Goal: Book appointment/travel/reservation

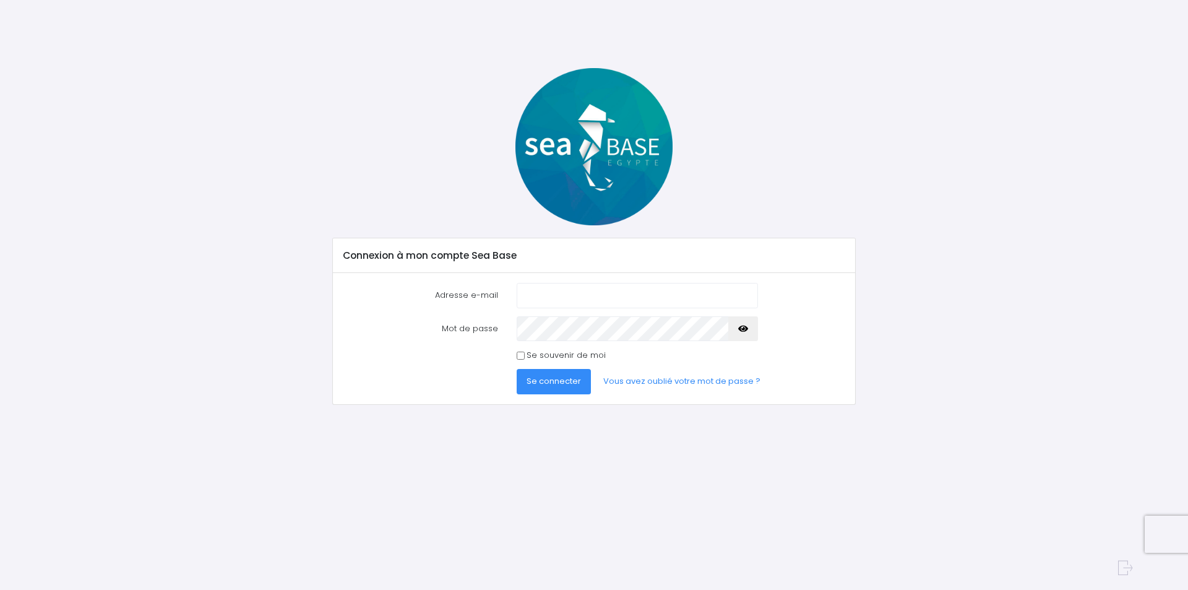
click at [589, 299] on input "Adresse e-mail" at bounding box center [637, 295] width 241 height 25
click at [619, 298] on input "[PERSON_NAME][EMAIL_ADDRESS][PERSON_NAME]?fr" at bounding box center [637, 295] width 241 height 25
type input "[PERSON_NAME][EMAIL_ADDRESS][PERSON_NAME][DOMAIN_NAME]"
click at [747, 334] on button "button" at bounding box center [744, 328] width 30 height 25
click at [519, 356] on input "Se souvenir de moi" at bounding box center [521, 356] width 8 height 8
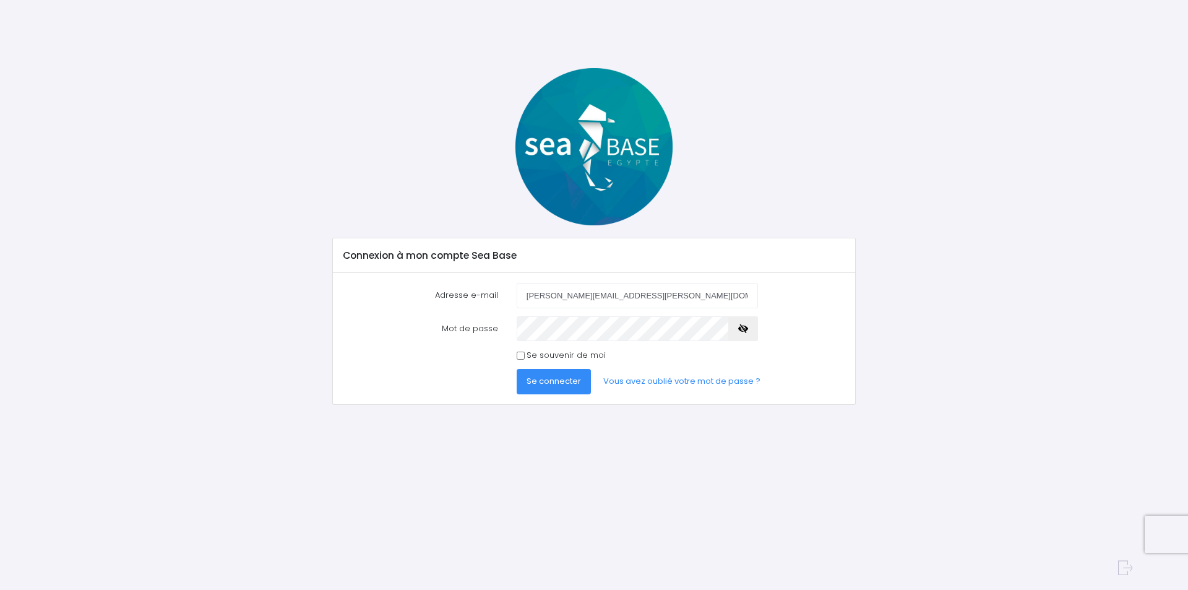
checkbox input "true"
click at [555, 381] on span "Se connecter" at bounding box center [554, 381] width 54 height 12
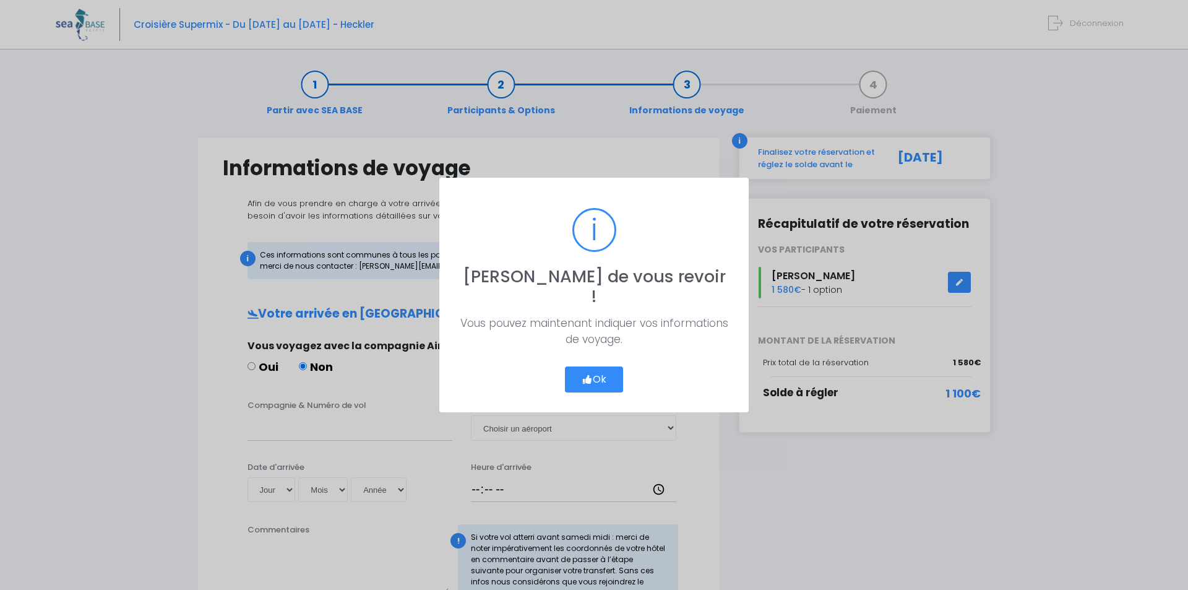
click at [602, 370] on button "Ok" at bounding box center [594, 379] width 58 height 26
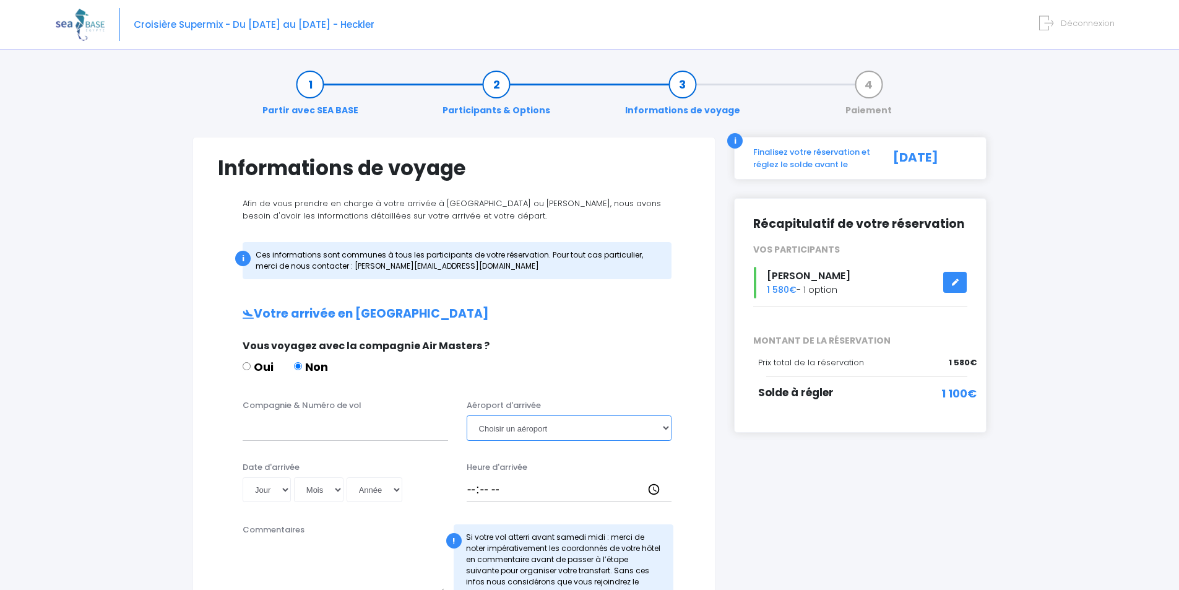
click at [669, 426] on select "Choisir un aéroport Hurghada Marsa Alam" at bounding box center [570, 427] width 206 height 25
select select "Hurghada"
click at [467, 415] on select "Choisir un aéroport Hurghada Marsa Alam" at bounding box center [570, 427] width 206 height 25
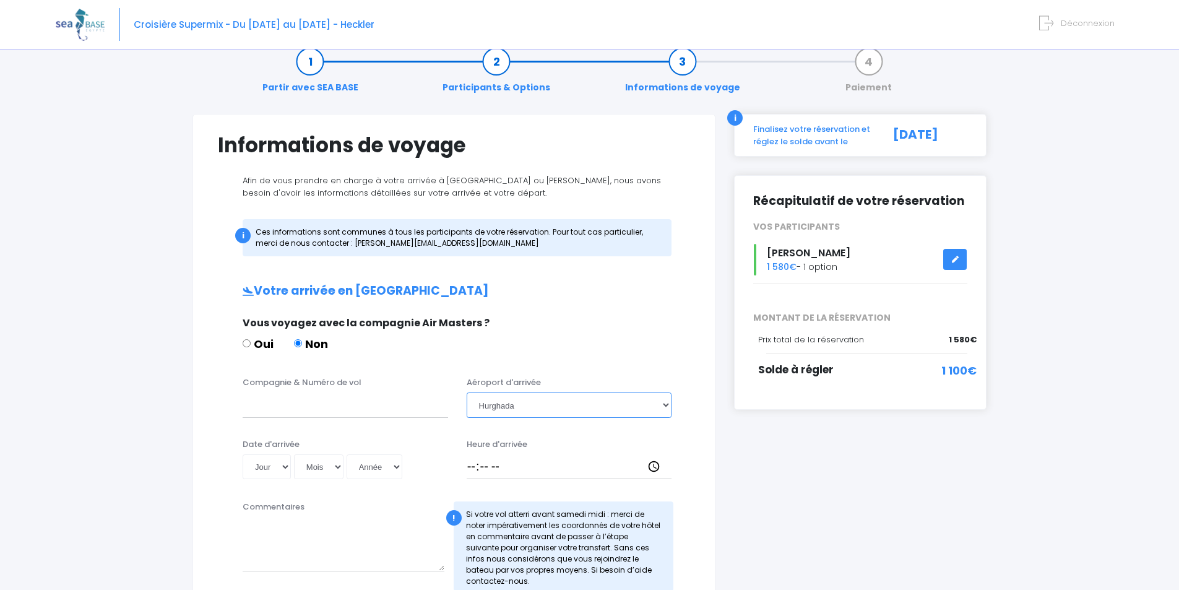
scroll to position [62, 0]
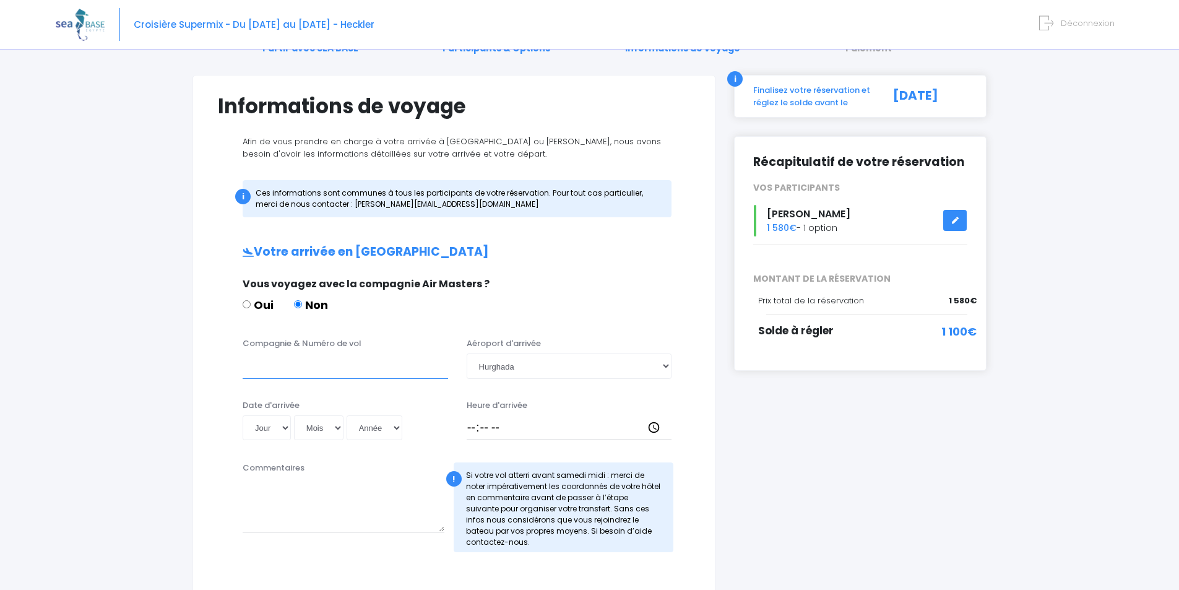
click at [310, 368] on input "Compagnie & Numéro de vol" at bounding box center [346, 365] width 206 height 25
click at [274, 377] on input "Compagnie & Numéro de vol" at bounding box center [346, 365] width 206 height 25
click at [269, 369] on input "Compagnie & Numéro de vol" at bounding box center [346, 365] width 206 height 25
click at [261, 372] on input "Lusthansa (Edelsiss Air)" at bounding box center [346, 365] width 206 height 25
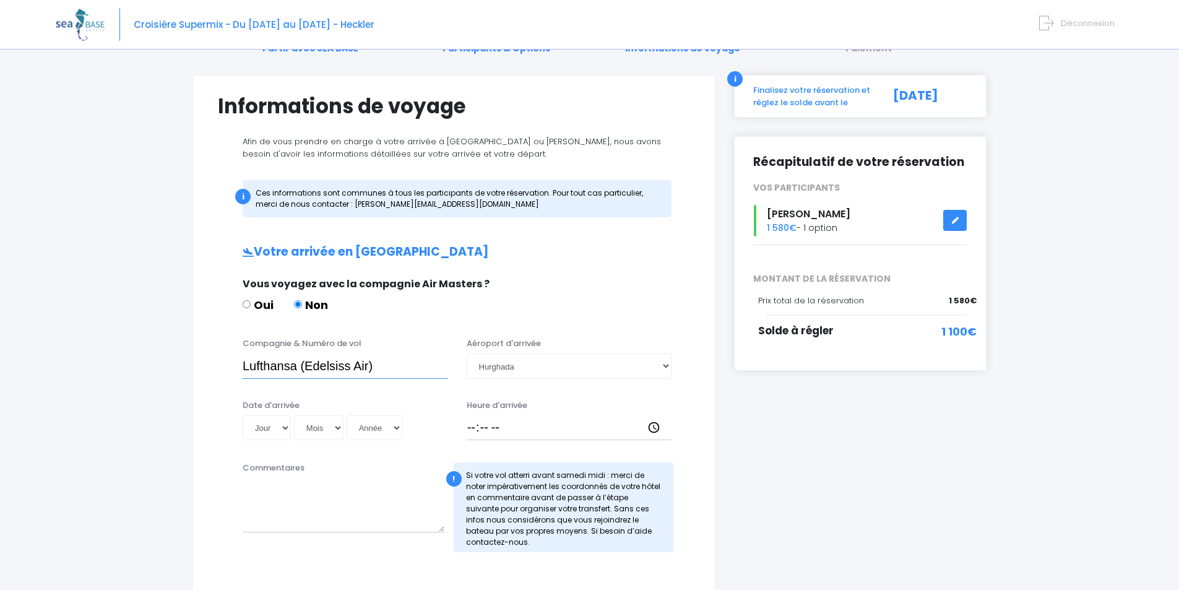
click at [324, 366] on input "Lufthansa (Edelsiss Air)" at bounding box center [346, 365] width 206 height 25
click at [336, 371] on input "Lufthansa (Edelsiss Air)" at bounding box center [346, 365] width 206 height 25
click at [403, 363] on input "Lufthansa (Edelweiss Air)" at bounding box center [346, 365] width 206 height 25
click at [306, 368] on input "Lufthansa (Edelweiss Air)" at bounding box center [346, 365] width 206 height 25
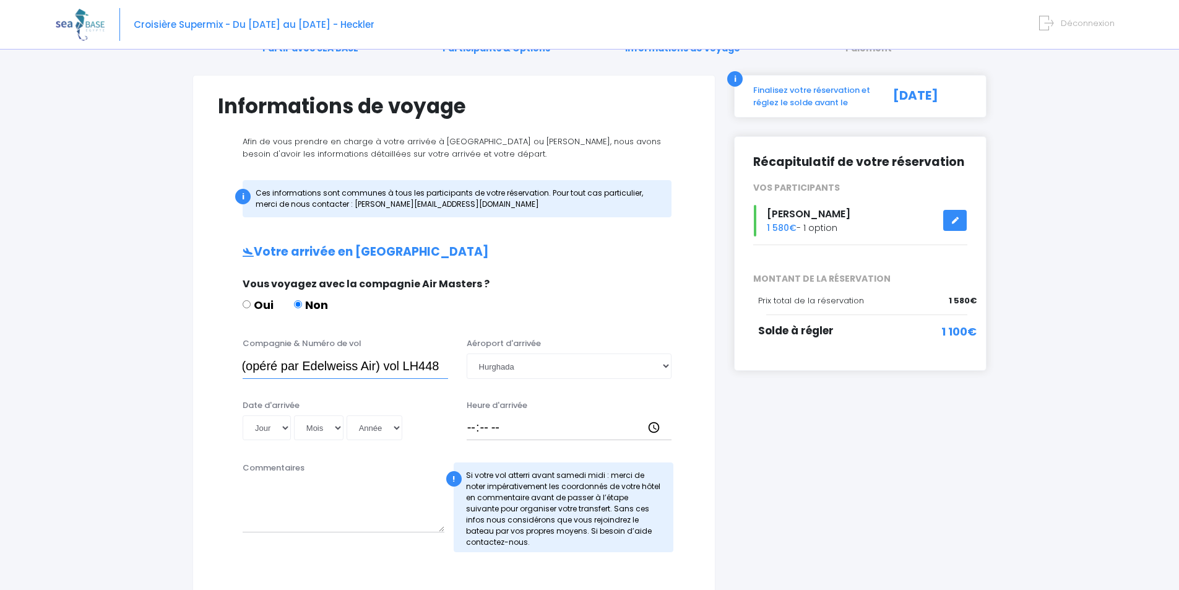
scroll to position [0, 66]
type input "Lufthansa (opéré par Edelweiss Air) vol LH4480"
click at [333, 389] on div "Compagnie & Numéro de vol Lufthansa (opéré par Edelweiss Air) vol LH4480 Aéropo…" at bounding box center [454, 393] width 472 height 112
click at [321, 367] on input "Lufthansa (opéré par Edelweiss Air) vol LH4480" at bounding box center [346, 365] width 206 height 25
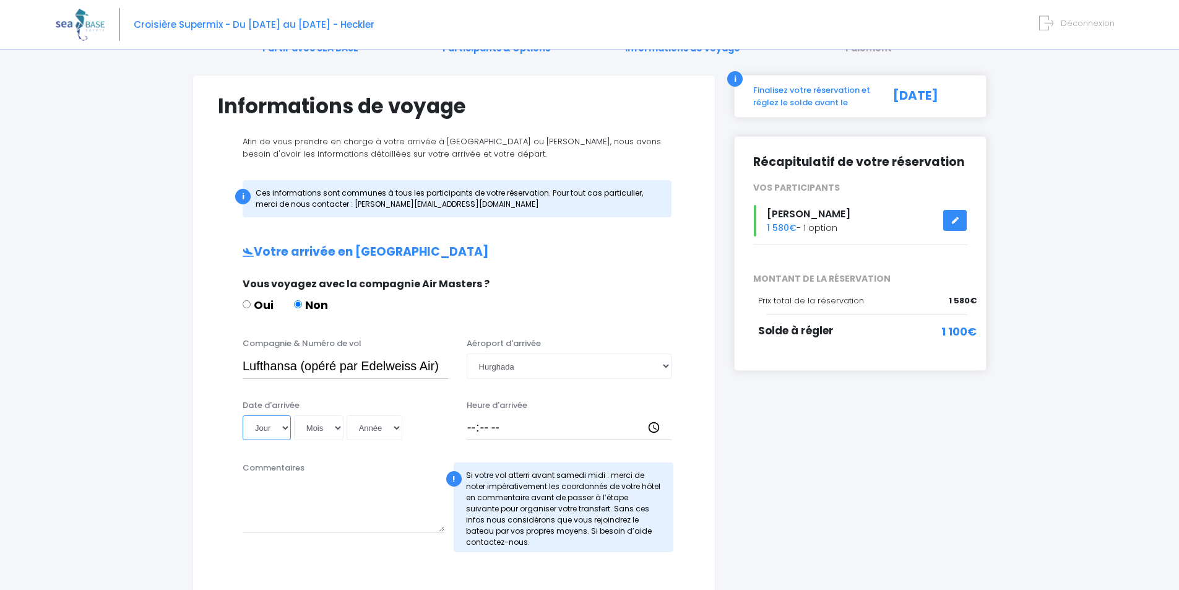
click at [285, 426] on select "Jour 01 02 03 04 05 06 07 08 09 10 11 12 13 14 15 16 17 18 19 20 21 22 23 24 25…" at bounding box center [267, 427] width 48 height 25
select select "08"
click at [243, 415] on select "Jour 01 02 03 04 05 06 07 08 09 10 11 12 13 14 15 16 17 18 19 20 21 22 23 24 25…" at bounding box center [267, 427] width 48 height 25
click at [339, 433] on select "Mois 01 02 03 04 05 06 07 08 09 10 11 12" at bounding box center [319, 427] width 50 height 25
select select "11"
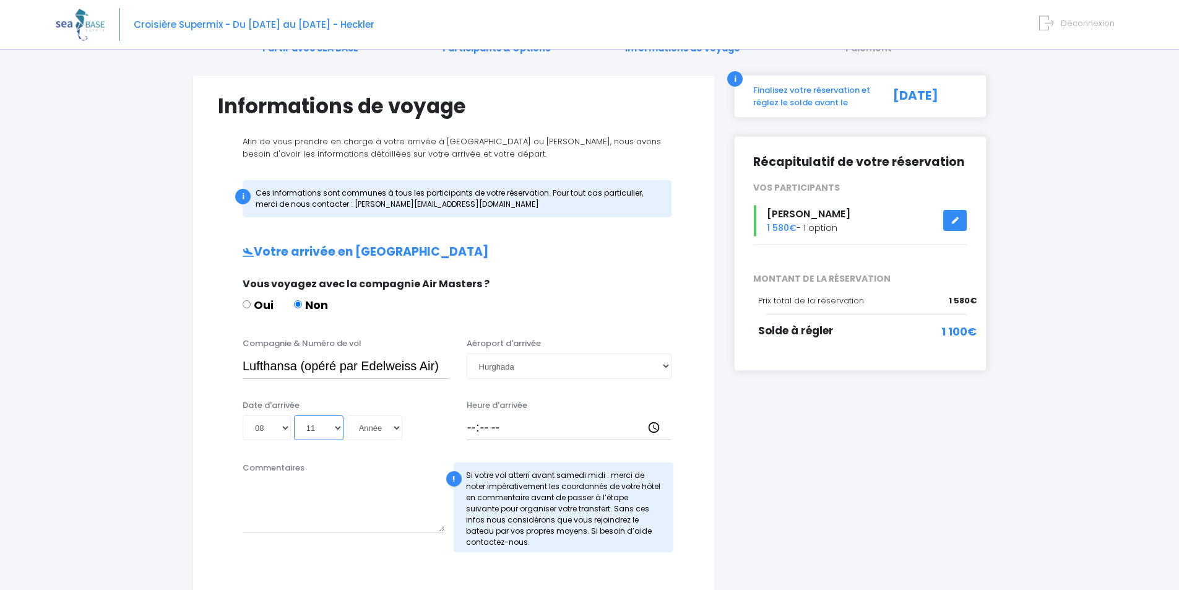
click at [294, 415] on select "Mois 01 02 03 04 05 06 07 08 09 10 11 12" at bounding box center [319, 427] width 50 height 25
click at [397, 429] on select "Année 2045 2044 2043 2042 2041 2040 2039 2038 2037 2036 2035 2034 2033 2032 203…" at bounding box center [375, 427] width 56 height 25
select select "2025"
click at [347, 415] on select "Année 2045 2044 2043 2042 2041 2040 2039 2038 2037 2036 2035 2034 2033 2032 203…" at bounding box center [375, 427] width 56 height 25
type input "2025-11-08"
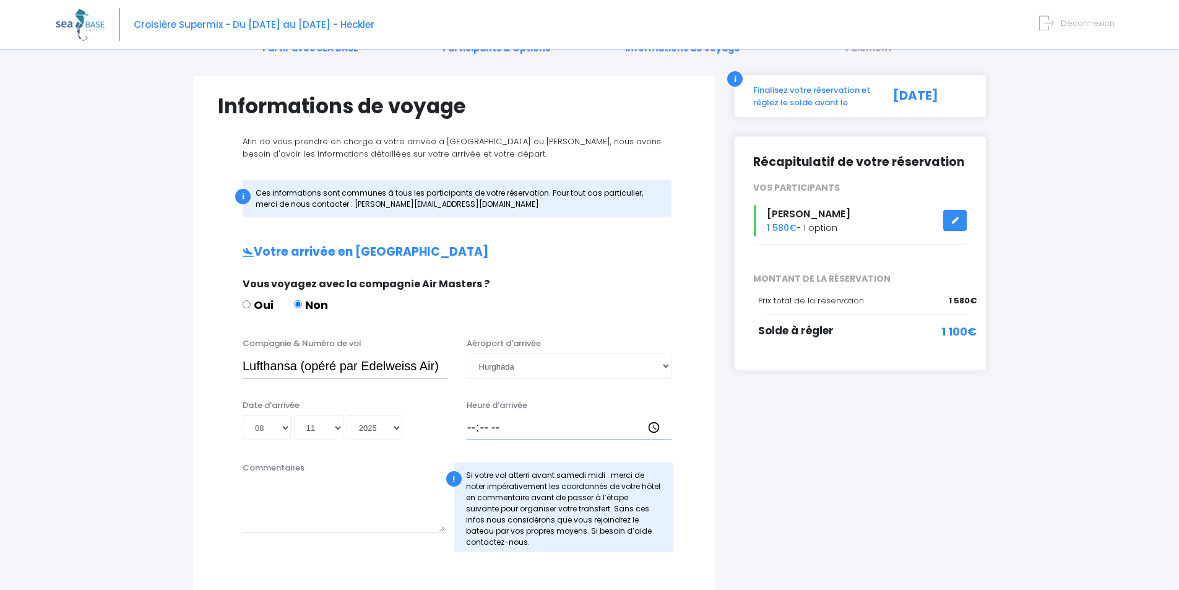
click at [500, 427] on input "Heure d'arrivée" at bounding box center [570, 427] width 206 height 25
type input "18:00"
click at [357, 485] on textarea "Commentaires" at bounding box center [344, 505] width 202 height 54
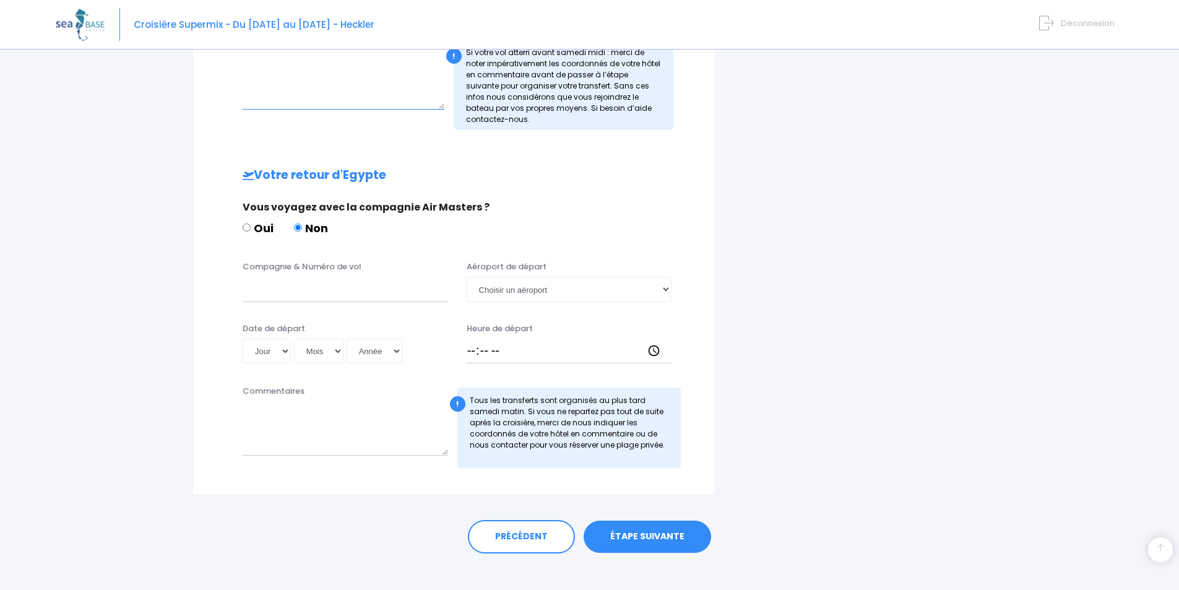
scroll to position [495, 0]
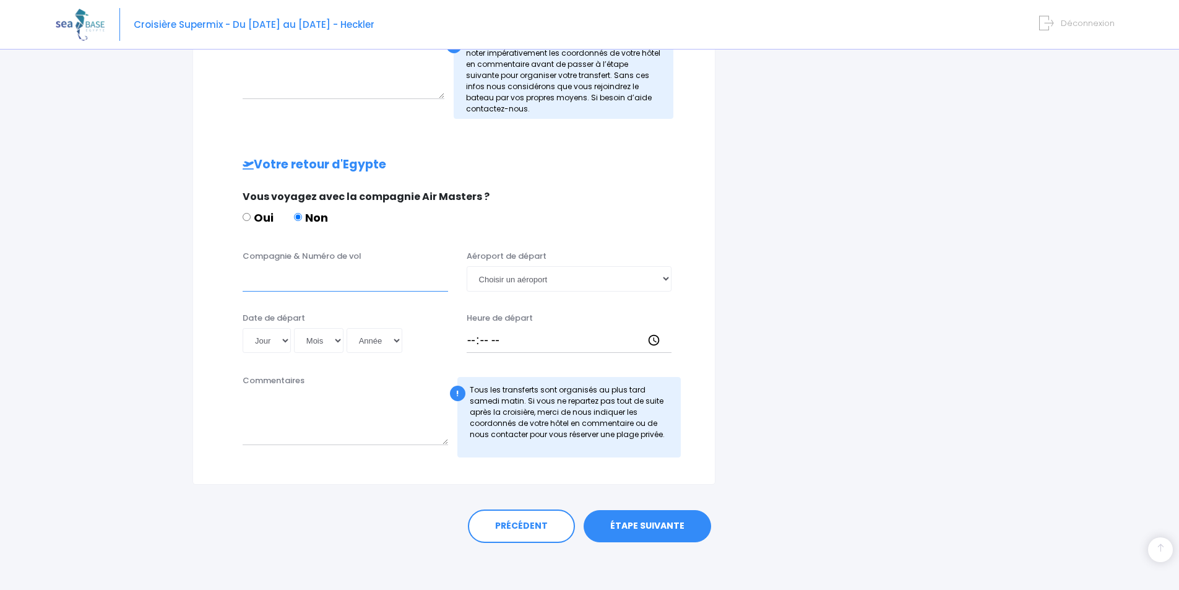
click at [260, 284] on input "Compagnie & Numéro de vol" at bounding box center [346, 278] width 206 height 25
drag, startPoint x: 295, startPoint y: 280, endPoint x: 216, endPoint y: 275, distance: 78.8
click at [216, 275] on div "Compagnie & Numéro de vol Lufthasa Aéroport de départ Choisir un aéroport Hurgh…" at bounding box center [454, 274] width 491 height 49
type input "Brussels Airlines vol SN3336"
click at [669, 282] on select "Choisir un aéroport Hurghada Marsa Alam" at bounding box center [570, 278] width 206 height 25
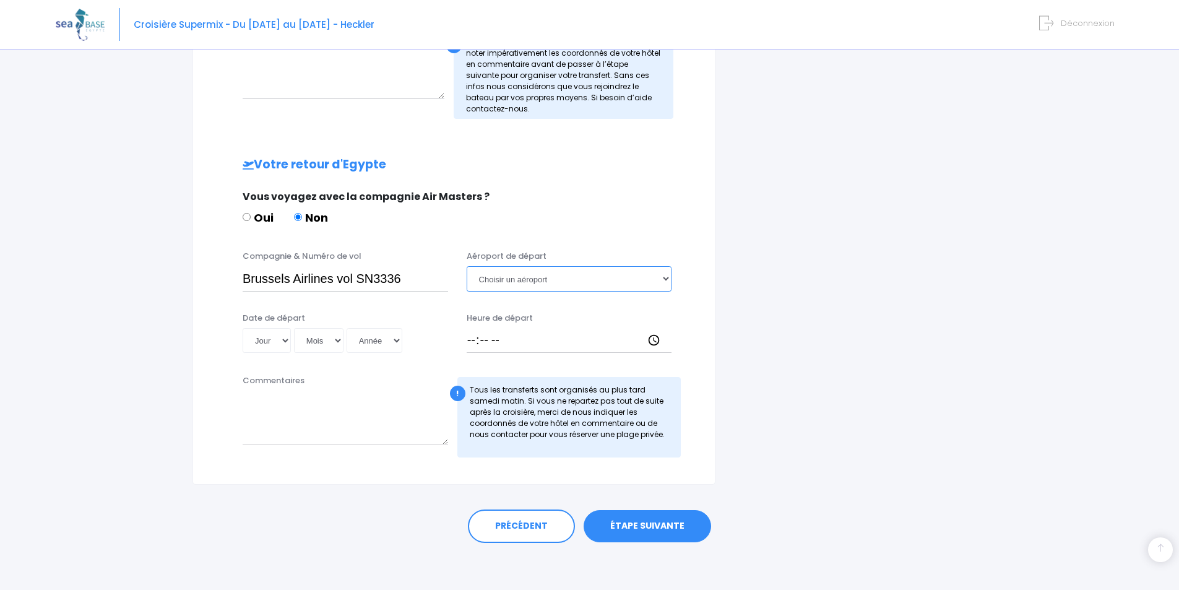
select select "Hurghada"
click at [467, 266] on select "Choisir un aéroport Hurghada Marsa Alam" at bounding box center [570, 278] width 206 height 25
click at [283, 337] on select "Jour 01 02 03 04 05 06 07 08 09 10 11 12 13 14 15 16 17 18 19 20 21 22 23 24 25…" at bounding box center [267, 340] width 48 height 25
select select "15"
click at [243, 328] on select "Jour 01 02 03 04 05 06 07 08 09 10 11 12 13 14 15 16 17 18 19 20 21 22 23 24 25…" at bounding box center [267, 340] width 48 height 25
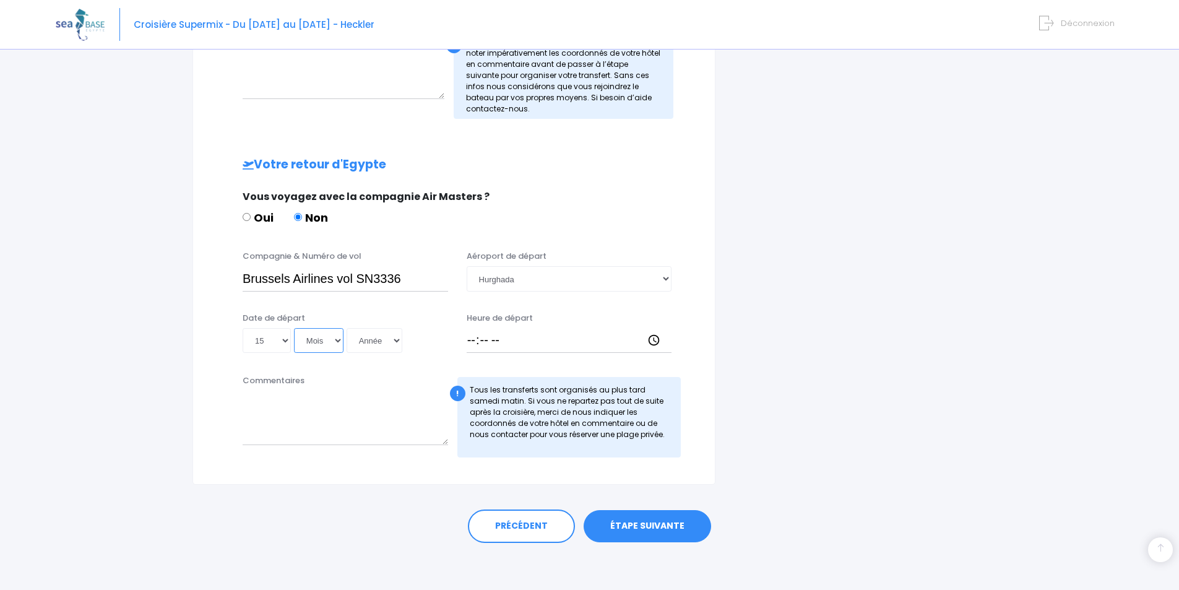
click at [339, 340] on select "Mois 01 02 03 04 05 06 07 08 09 10 11 12" at bounding box center [319, 340] width 50 height 25
select select "11"
click at [294, 328] on select "Mois 01 02 03 04 05 06 07 08 09 10 11 12" at bounding box center [319, 340] width 50 height 25
click at [393, 344] on select "Année 2045 2044 2043 2042 2041 2040 2039 2038 2037 2036 2035 2034 2033 2032 203…" at bounding box center [375, 340] width 56 height 25
select select "2025"
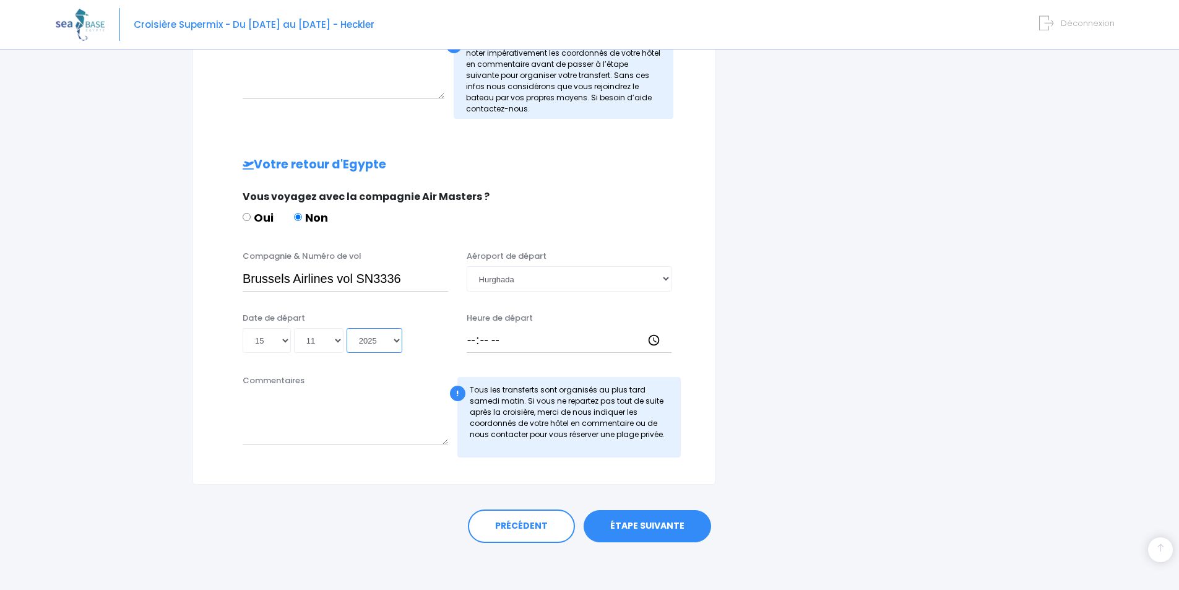
click at [347, 328] on select "Année 2045 2044 2043 2042 2041 2040 2039 2038 2037 2036 2035 2034 2033 2032 203…" at bounding box center [375, 340] width 56 height 25
type input "2025-11-15"
click at [523, 339] on input "Heure de départ" at bounding box center [570, 340] width 206 height 25
type input "23:00"
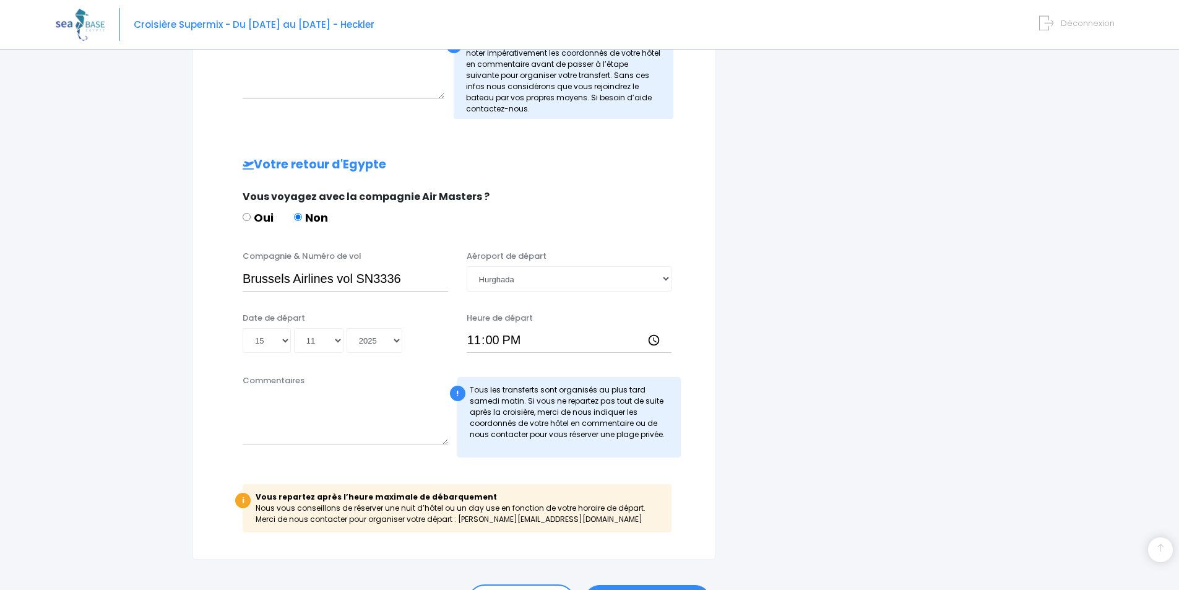
click at [334, 510] on div "i Vous repartez après l’heure maximale de débarquement Nous vous conseillons de…" at bounding box center [457, 508] width 429 height 48
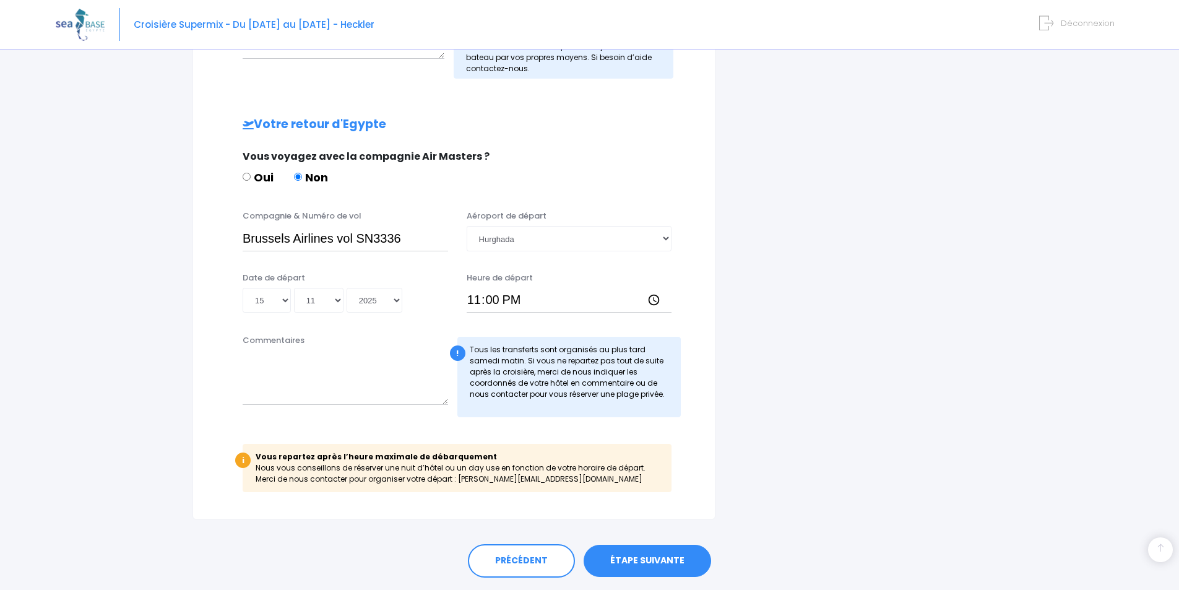
scroll to position [557, 0]
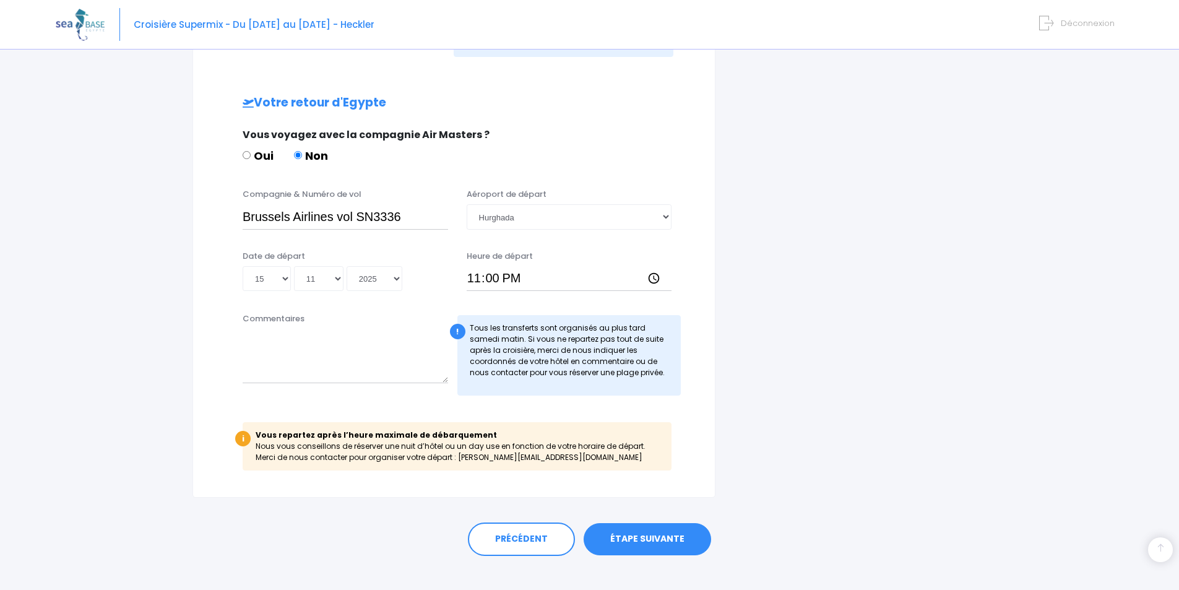
click at [462, 333] on div "!" at bounding box center [457, 331] width 15 height 15
drag, startPoint x: 506, startPoint y: 327, endPoint x: 522, endPoint y: 370, distance: 45.1
click at [522, 370] on div "! Tous les transferts sont organisés au plus tard samedi matin. Si vous ne repa…" at bounding box center [569, 355] width 224 height 80
click at [565, 370] on div "! Tous les transferts sont organisés au plus tard samedi matin. Si vous ne repa…" at bounding box center [569, 355] width 224 height 80
click at [558, 344] on div "! Tous les transferts sont organisés au plus tard samedi matin. Si vous ne repa…" at bounding box center [569, 355] width 224 height 80
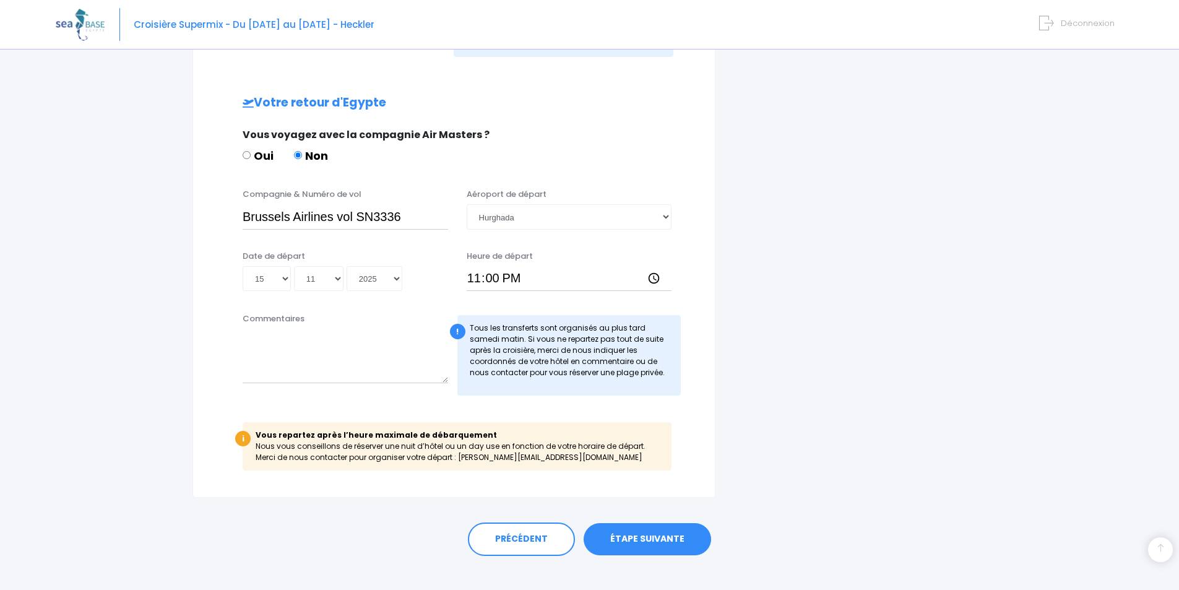
drag, startPoint x: 543, startPoint y: 340, endPoint x: 649, endPoint y: 371, distance: 110.3
click at [649, 371] on div "! Tous les transferts sont organisés au plus tard samedi matin. Si vous ne repa…" at bounding box center [569, 355] width 224 height 80
drag, startPoint x: 521, startPoint y: 334, endPoint x: 575, endPoint y: 363, distance: 61.5
click at [575, 363] on div "! Tous les transferts sont organisés au plus tard samedi matin. Si vous ne repa…" at bounding box center [569, 355] width 224 height 80
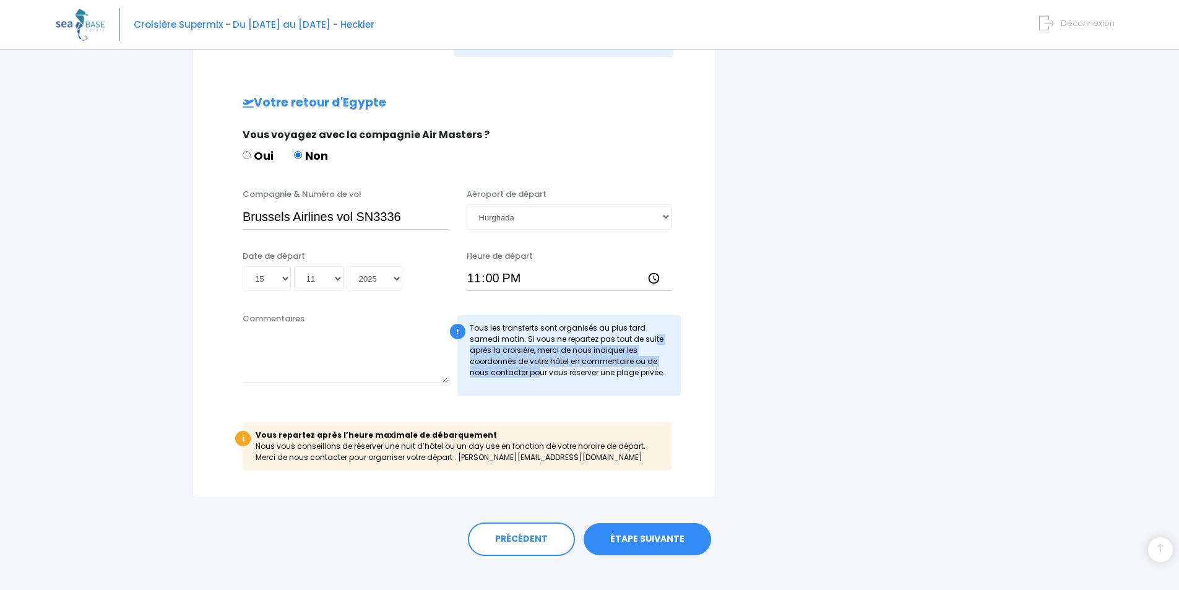
click at [575, 363] on div "! Tous les transferts sont organisés au plus tard samedi matin. Si vous ne repa…" at bounding box center [569, 355] width 224 height 80
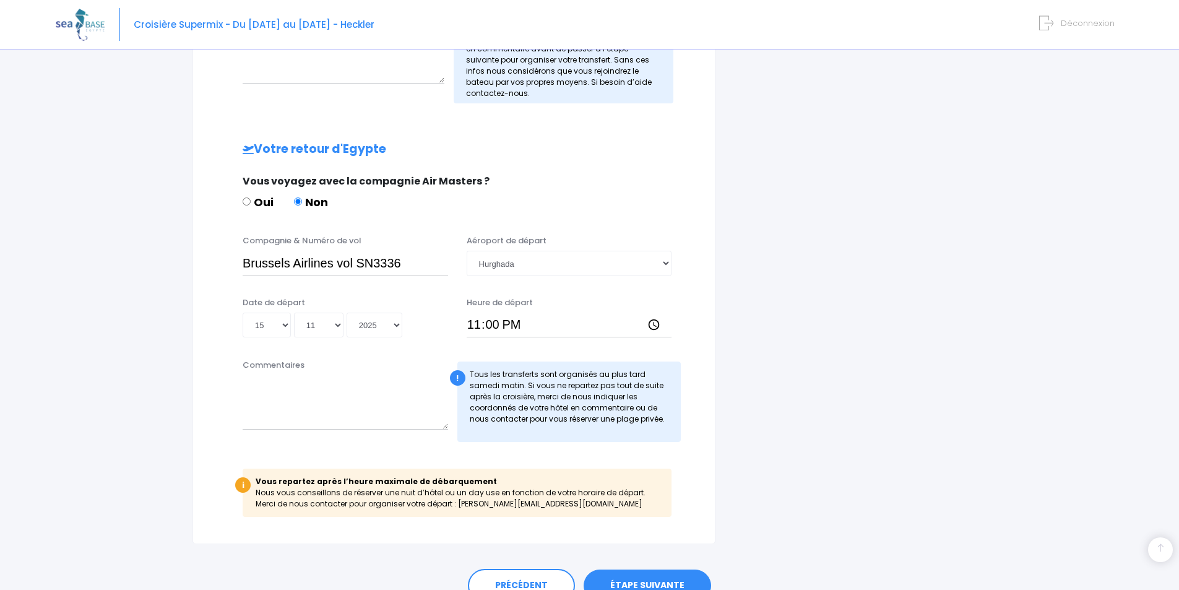
scroll to position [573, 0]
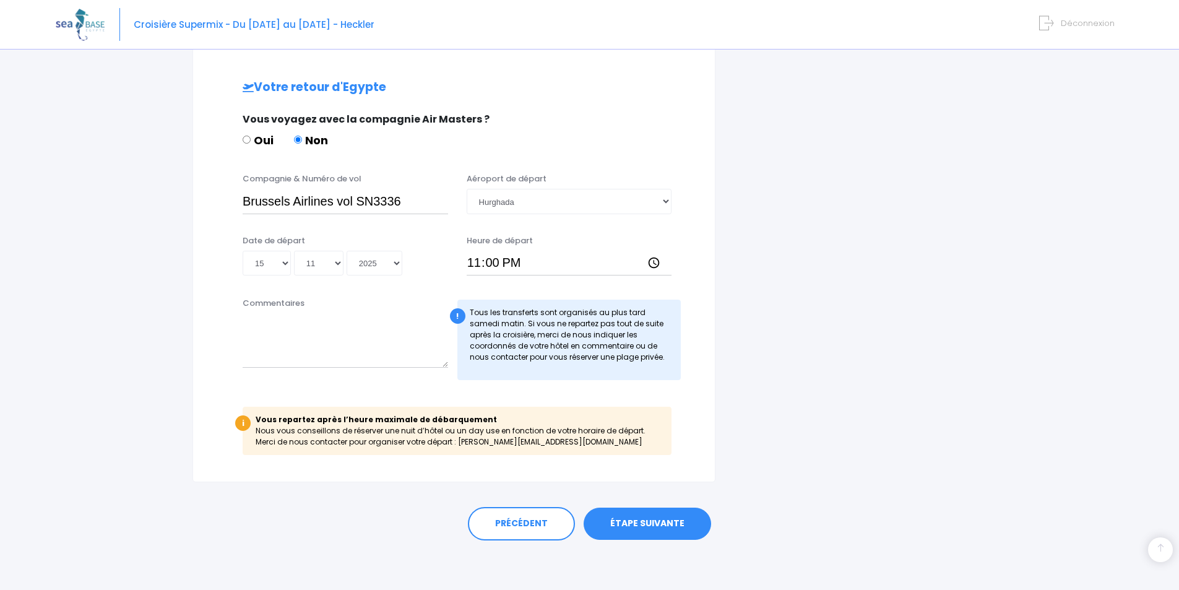
click at [102, 143] on div "Partir avec SEA BASE Participants & Options Informations de voyage Paiement Inf…" at bounding box center [590, 37] width 1068 height 1105
click at [659, 517] on link "ÉTAPE SUIVANTE" at bounding box center [648, 524] width 128 height 32
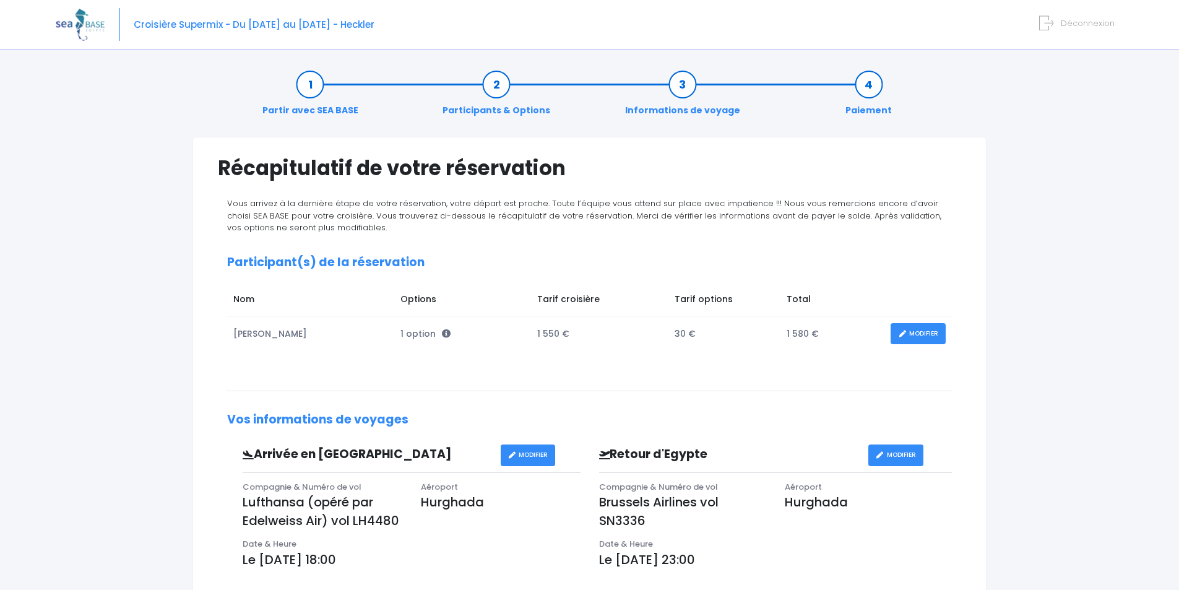
scroll to position [186, 0]
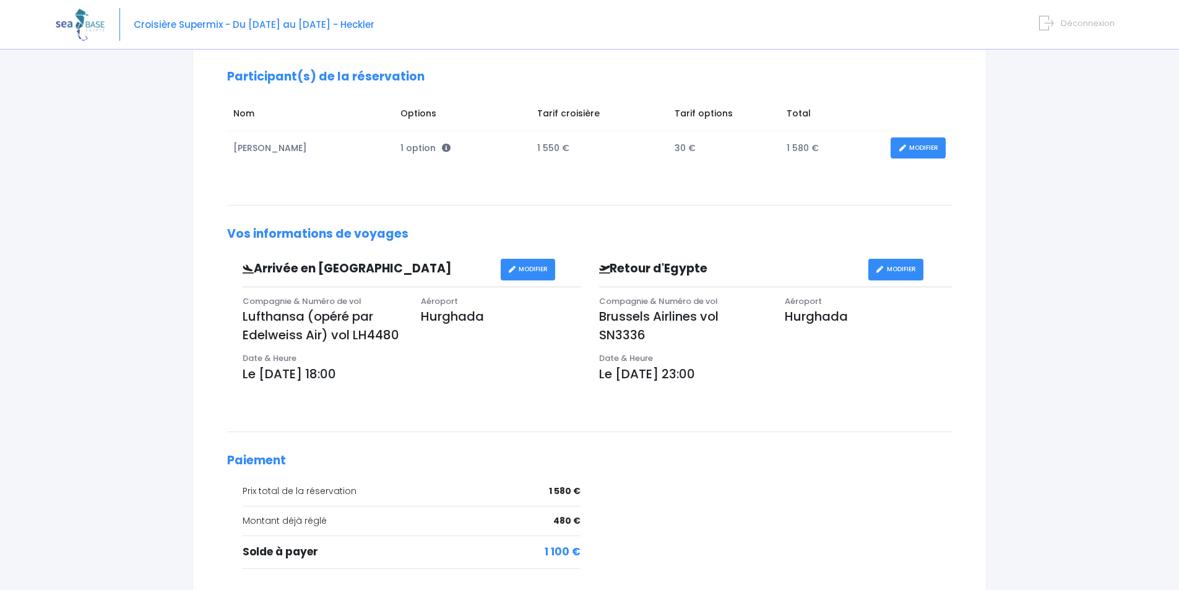
click at [927, 152] on link "MODIFIER" at bounding box center [918, 148] width 55 height 22
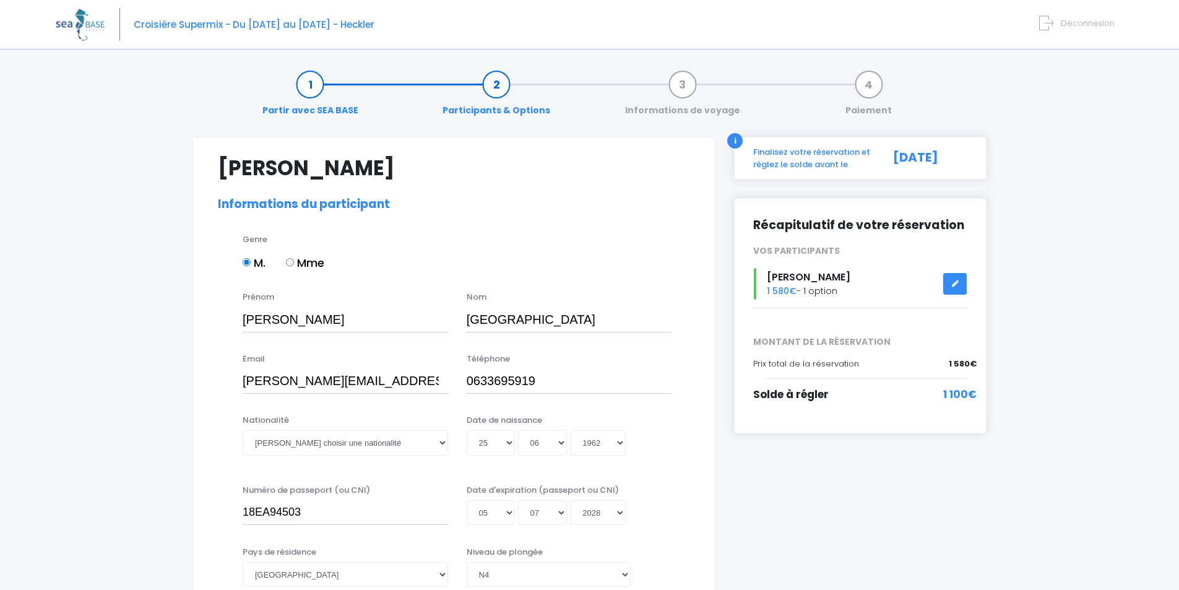
select select "N4"
select select "M"
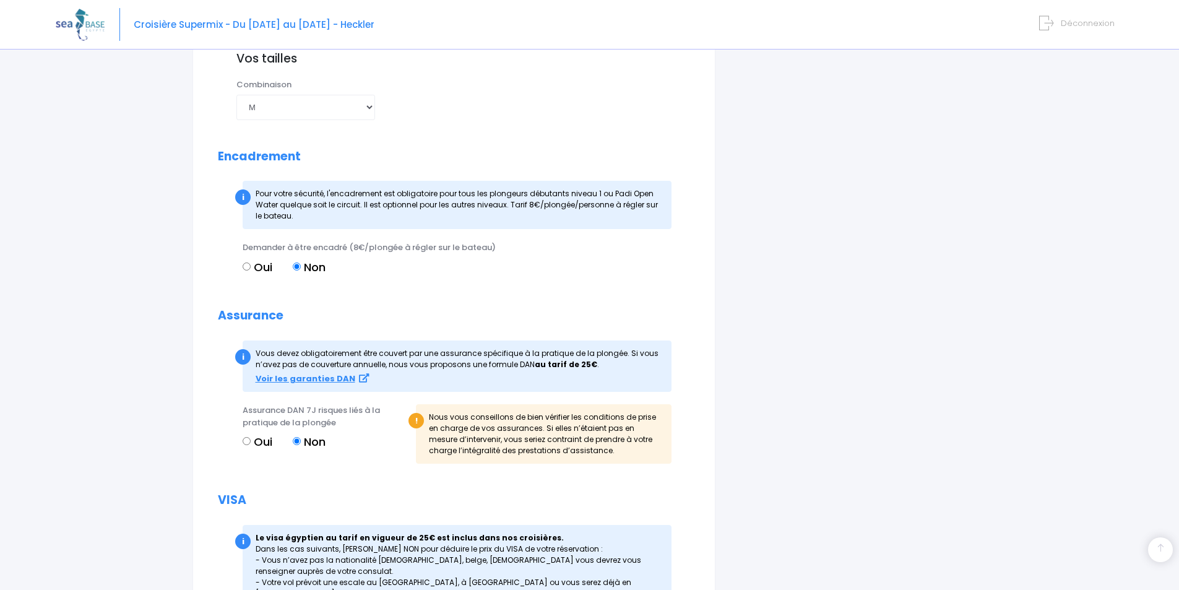
scroll to position [1176, 0]
click at [300, 379] on strong "Voir les garanties DAN" at bounding box center [306, 377] width 100 height 12
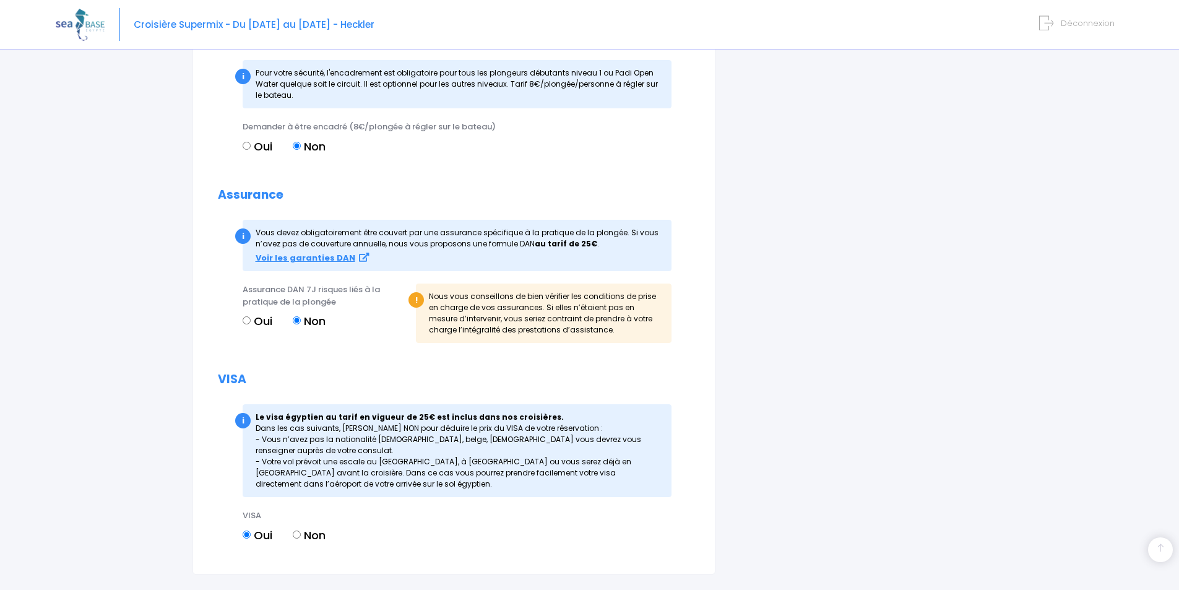
scroll to position [1300, 0]
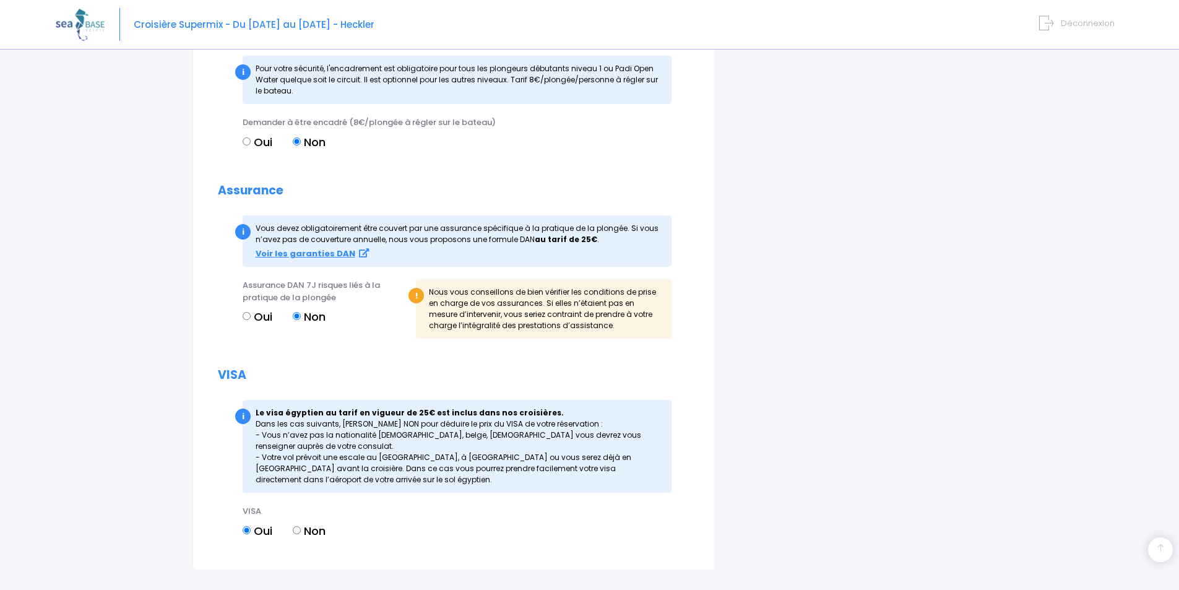
click at [246, 318] on input "Oui" at bounding box center [247, 316] width 8 height 8
radio input "true"
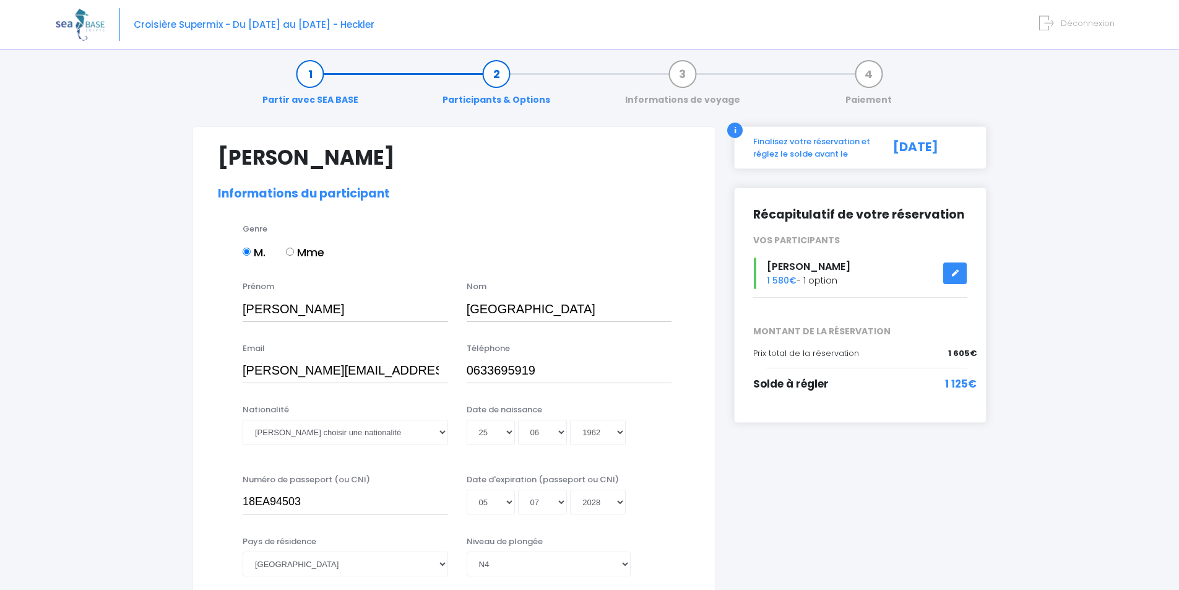
scroll to position [0, 0]
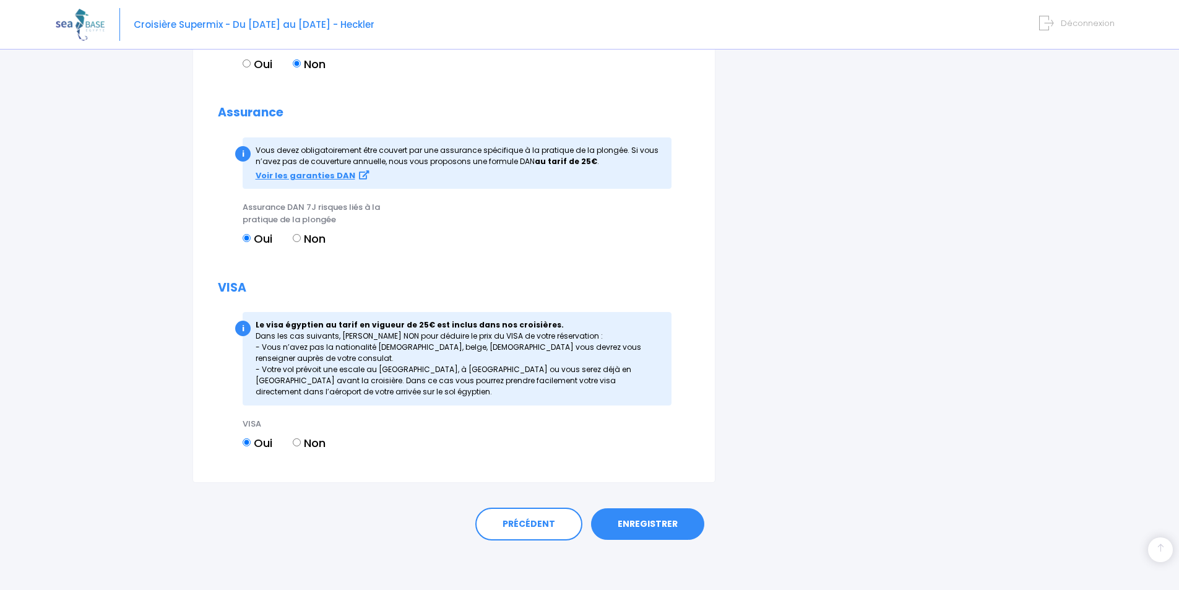
click at [654, 529] on link "ENREGISTRER" at bounding box center [647, 524] width 113 height 32
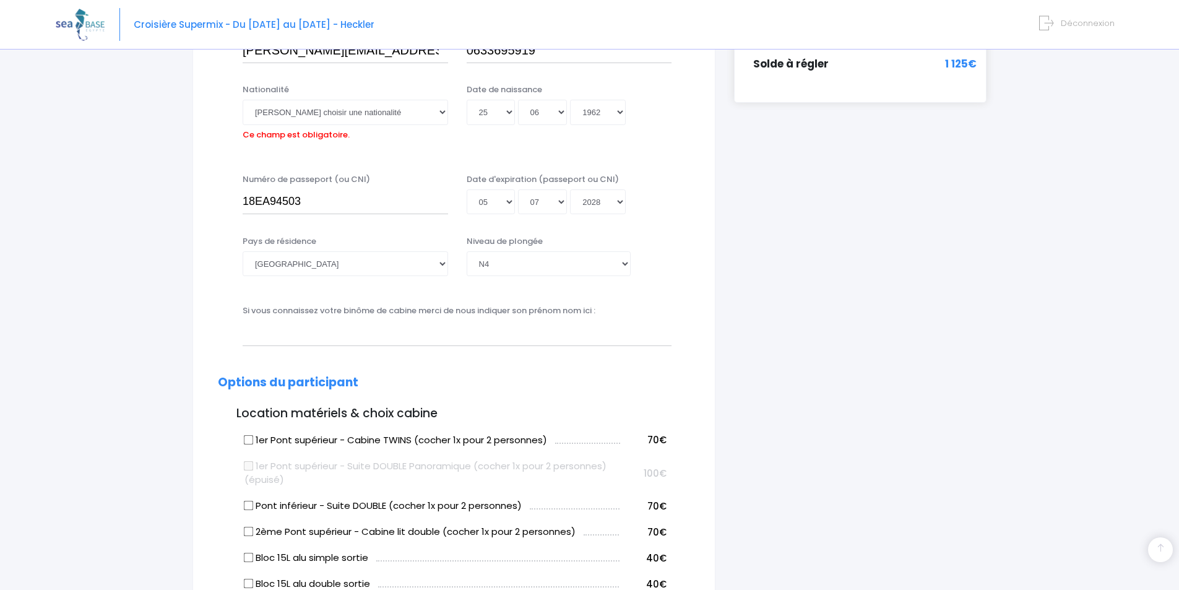
scroll to position [306, 0]
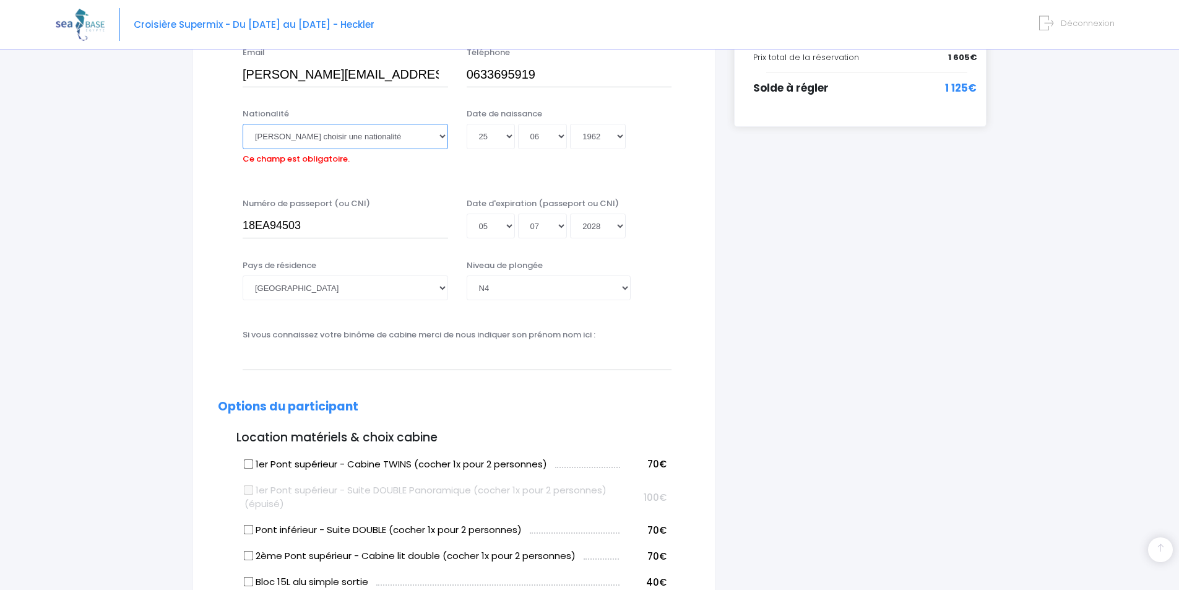
click at [441, 137] on select "Veuillez choisir une nationalité Afghane Albanaise Algerienne Allemande America…" at bounding box center [346, 136] width 206 height 25
select select "Française"
click at [243, 124] on select "Veuillez choisir une nationalité Afghane Albanaise Algerienne Allemande America…" at bounding box center [346, 136] width 206 height 25
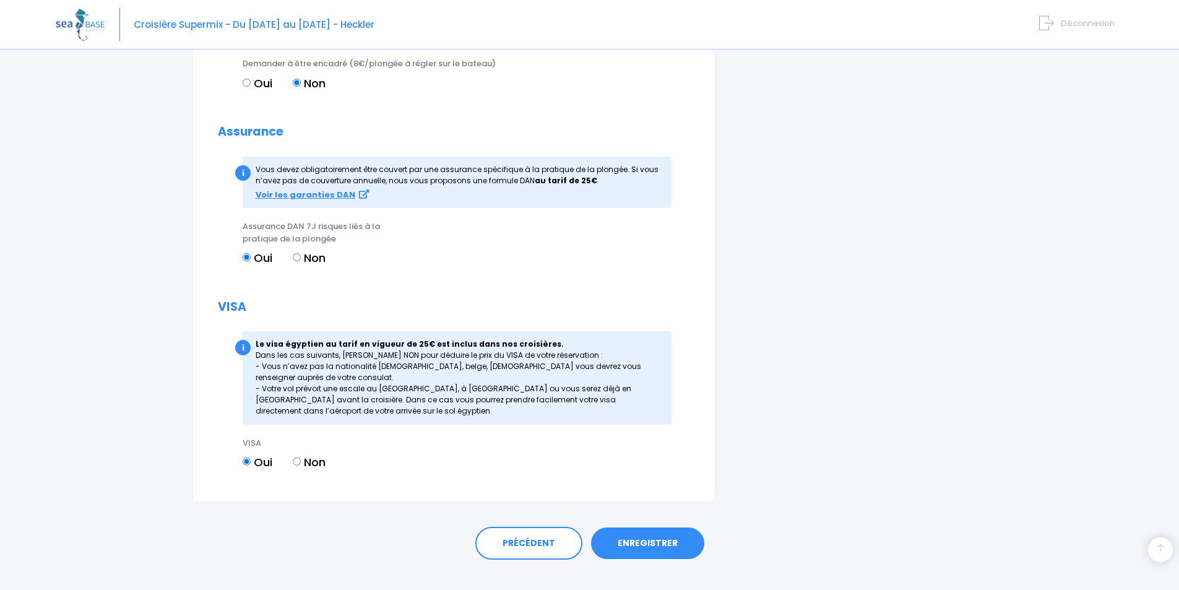
scroll to position [1378, 0]
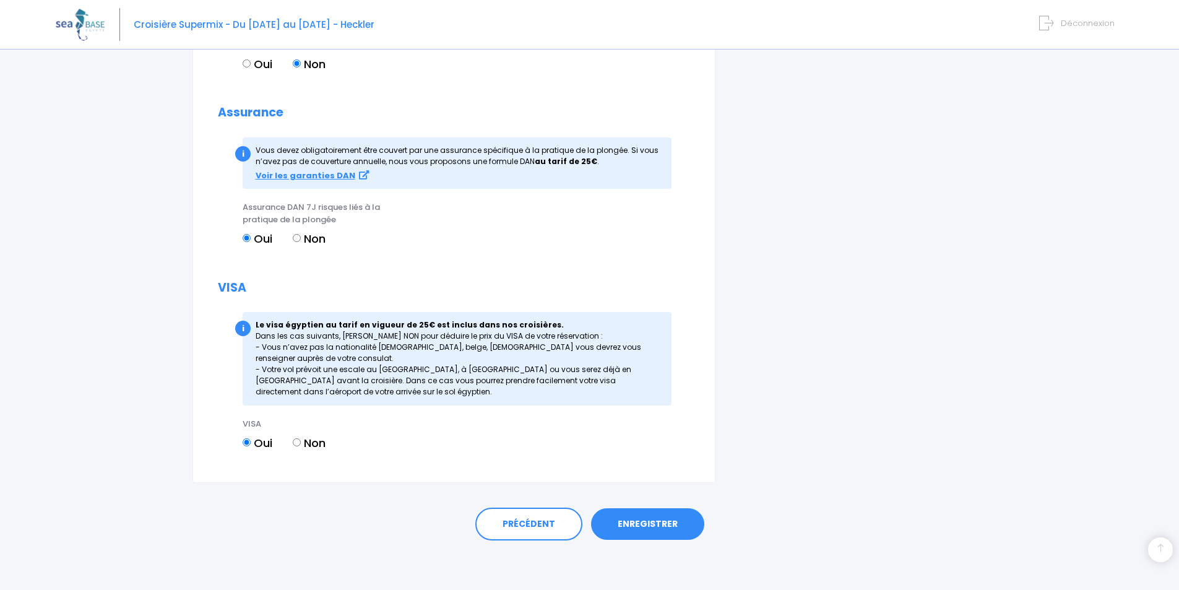
click at [653, 522] on link "ENREGISTRER" at bounding box center [647, 524] width 113 height 32
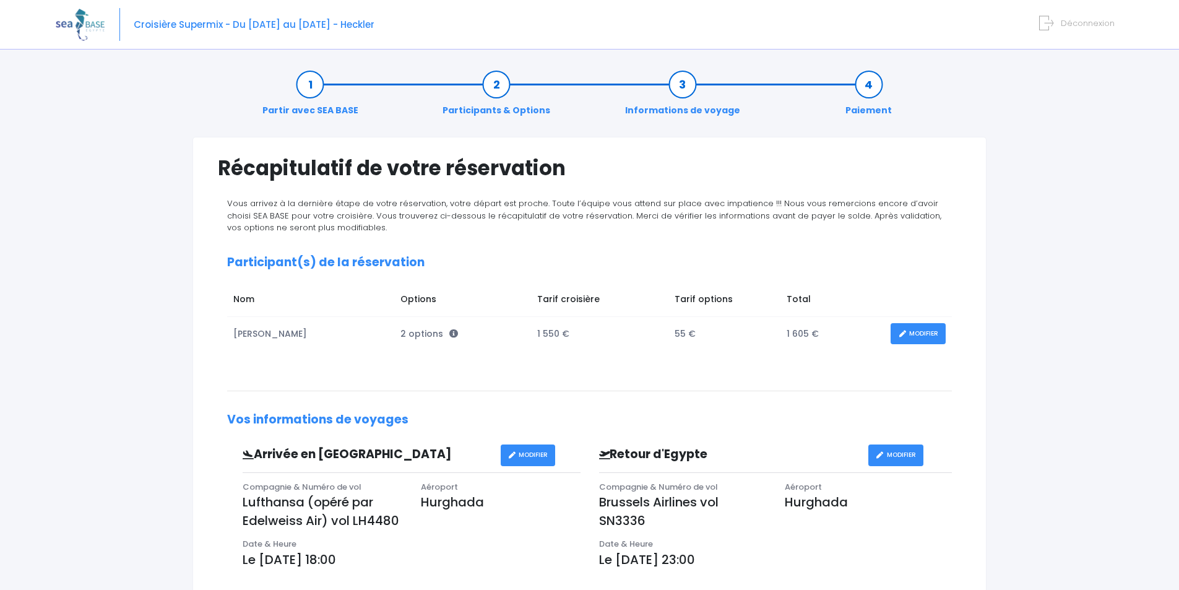
click at [1100, 25] on span "Déconnexion" at bounding box center [1088, 23] width 54 height 12
